Goal: Transaction & Acquisition: Register for event/course

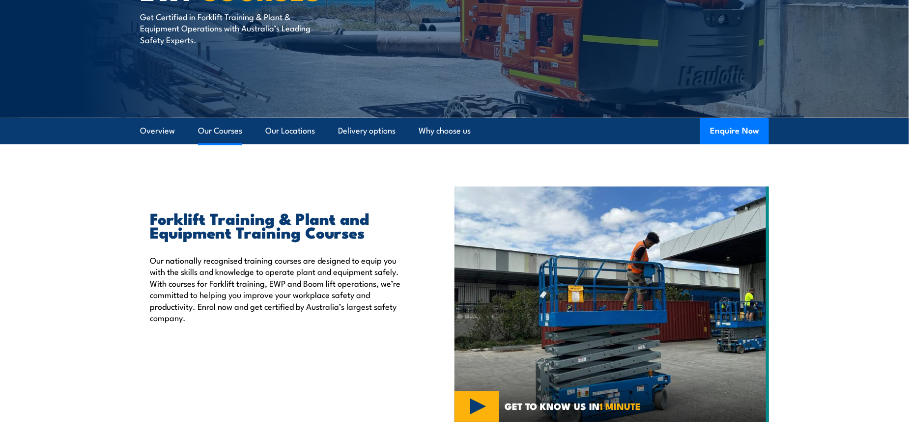
click at [227, 132] on link "Our Courses" at bounding box center [220, 131] width 44 height 26
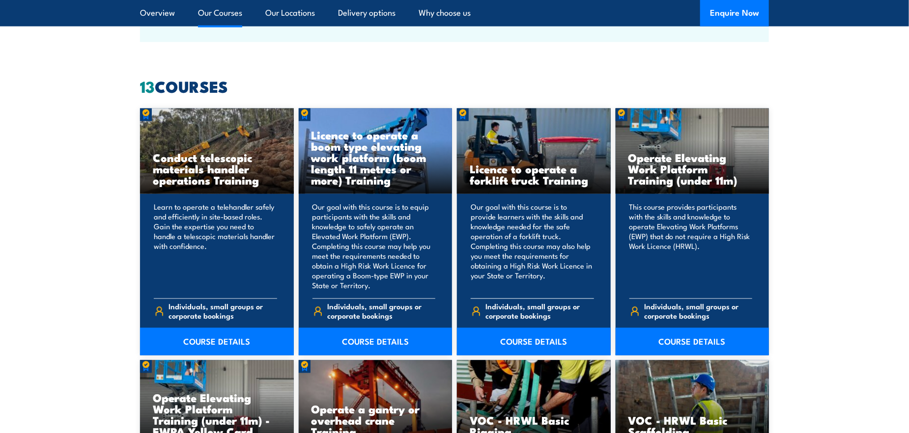
scroll to position [745, 0]
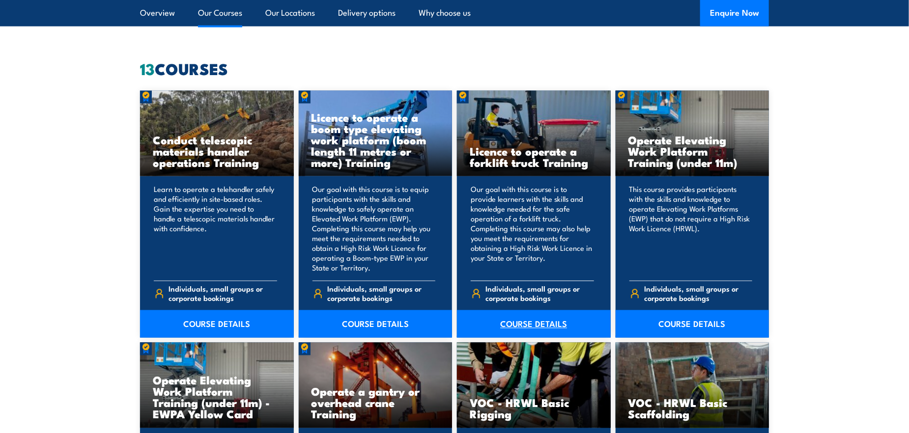
click at [530, 320] on link "COURSE DETAILS" at bounding box center [534, 324] width 154 height 28
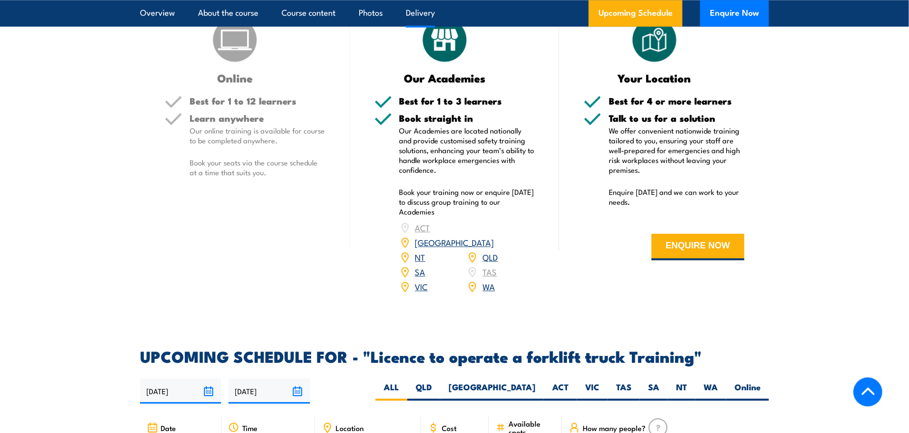
scroll to position [1474, 0]
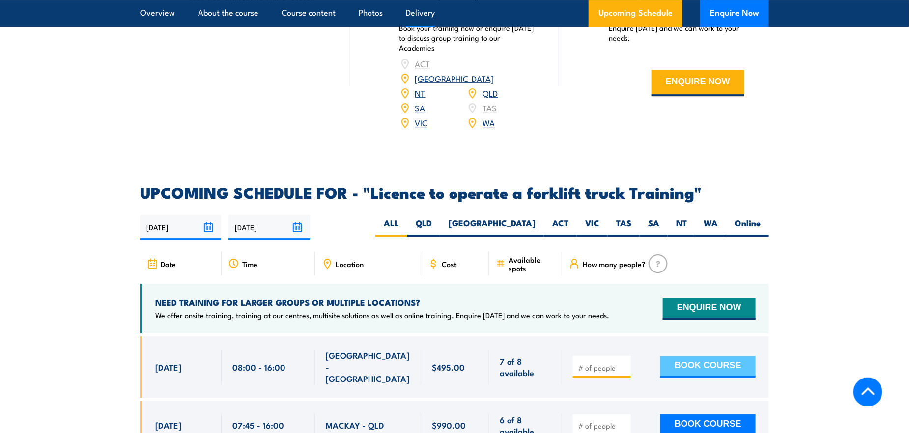
click at [727, 356] on button "BOOK COURSE" at bounding box center [707, 367] width 95 height 22
type input "1"
click at [622, 363] on input "1" at bounding box center [602, 368] width 49 height 10
click at [678, 356] on button "BOOK COURSE" at bounding box center [707, 367] width 95 height 22
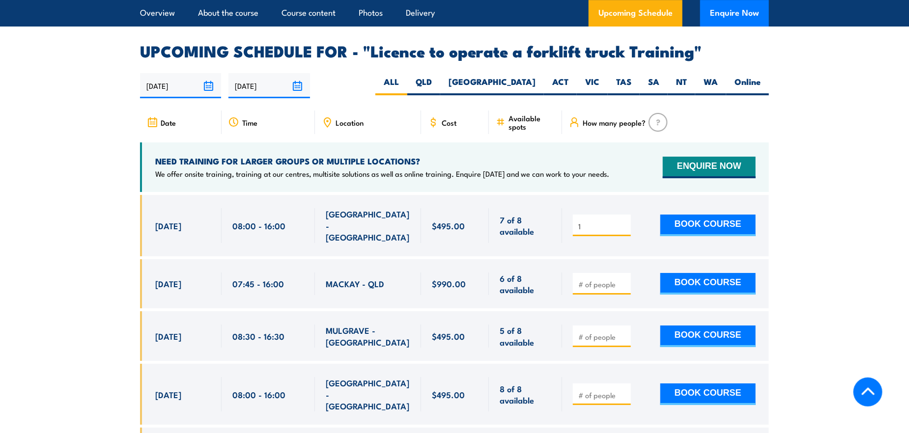
scroll to position [1637, 0]
